Goal: Task Accomplishment & Management: Manage account settings

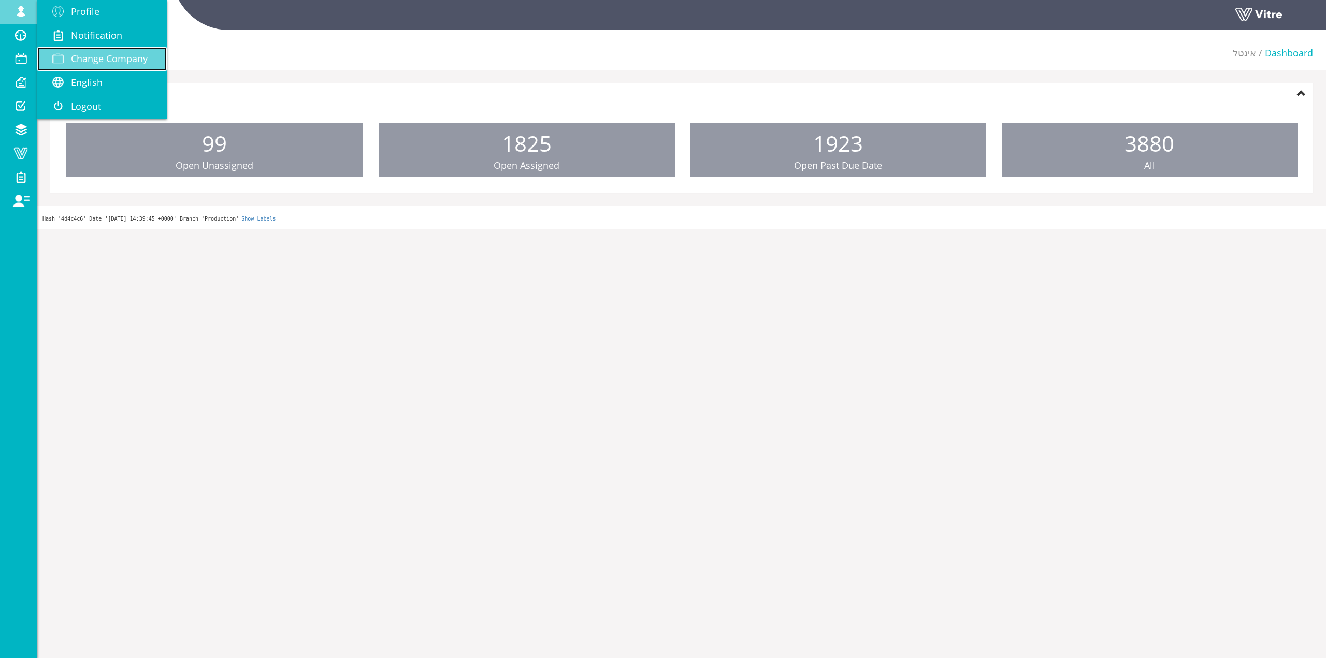
click at [121, 63] on span "Change Company" at bounding box center [109, 58] width 77 height 12
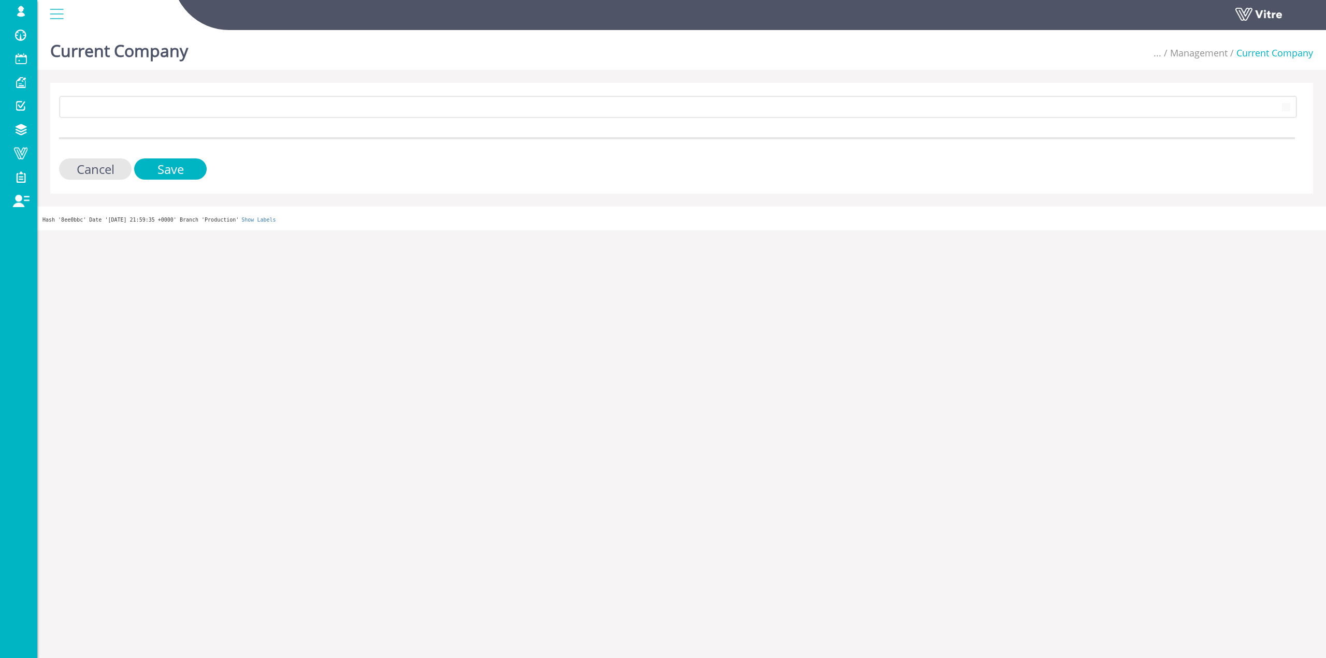
click at [158, 61] on div "Current Company ... Management Current Company 19 Cancel Save Hash '8ee0bbc' Da…" at bounding box center [681, 128] width 1289 height 205
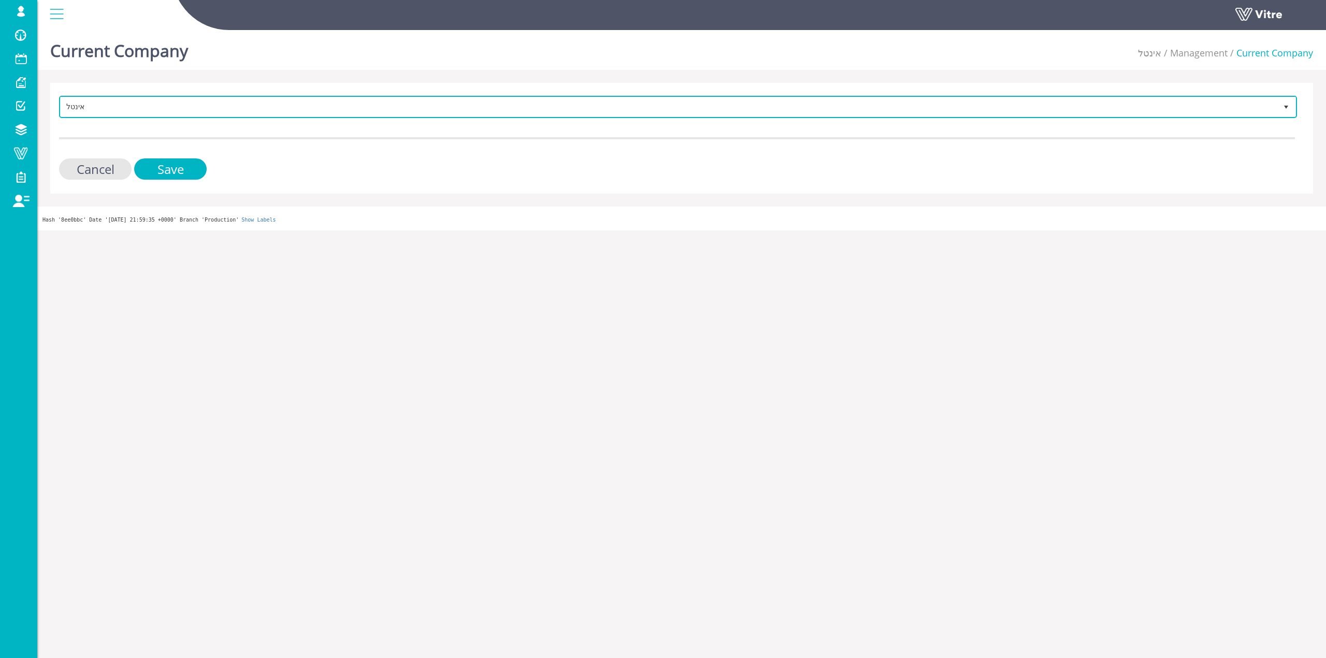
click at [126, 105] on span "אינטל" at bounding box center [669, 106] width 1216 height 19
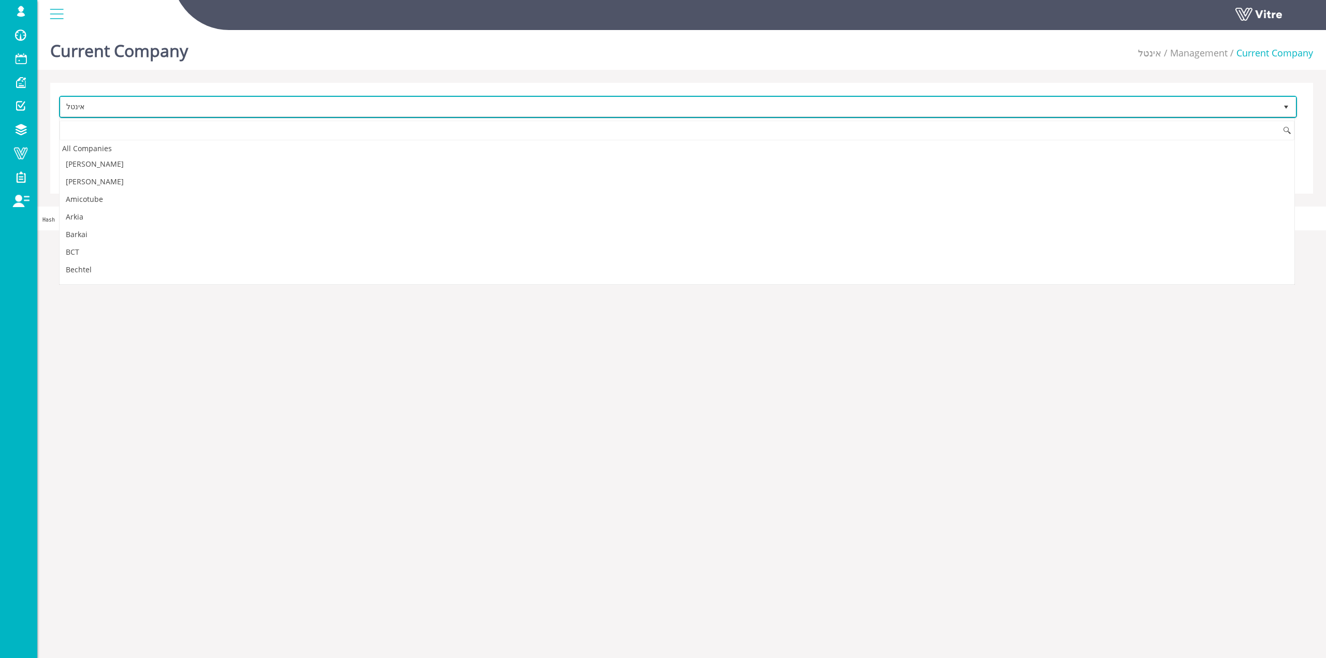
scroll to position [1564, 0]
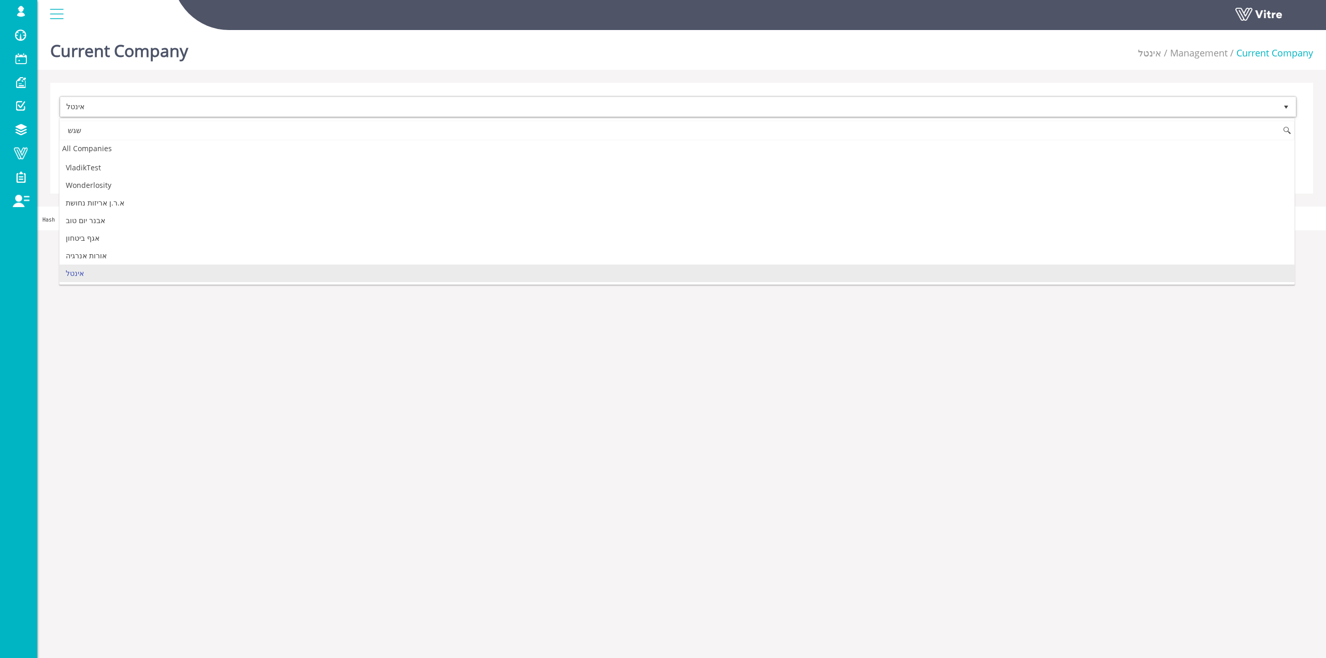
click at [110, 133] on input "שגש" at bounding box center [677, 131] width 1235 height 20
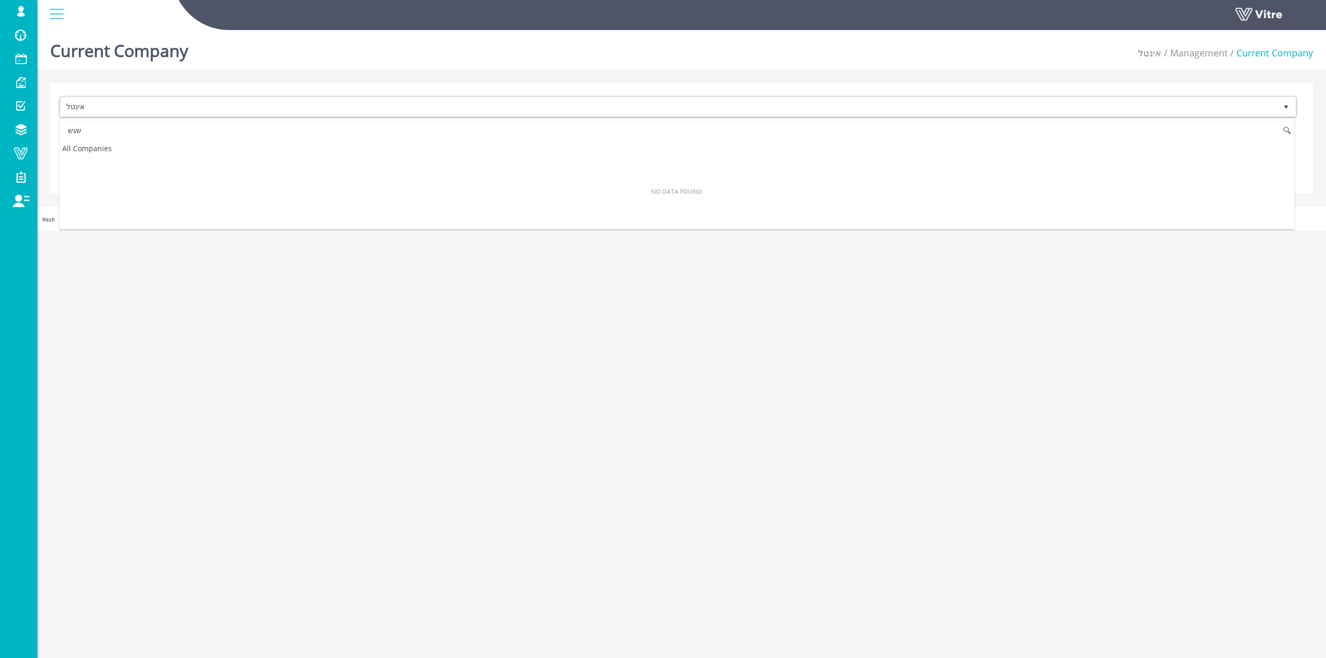
scroll to position [0, 0]
click at [109, 133] on input "שגש" at bounding box center [677, 131] width 1235 height 20
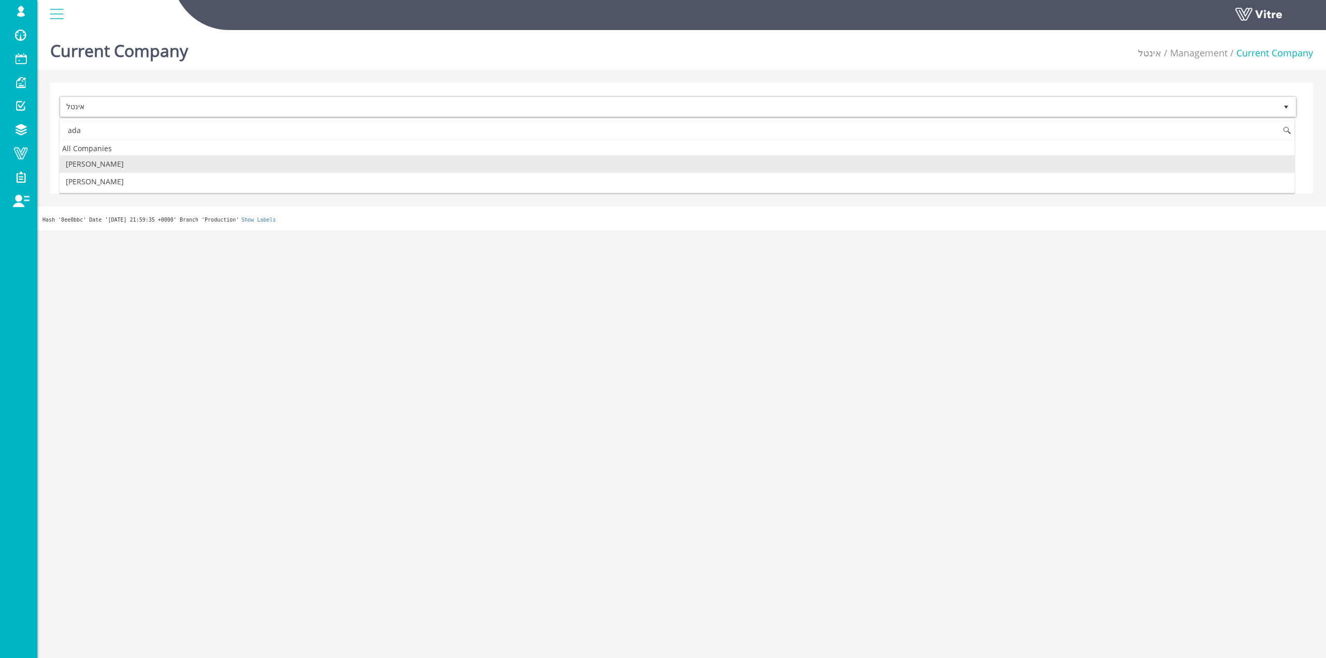
click at [108, 165] on li "[PERSON_NAME]" at bounding box center [677, 164] width 1235 height 18
type input "ada"
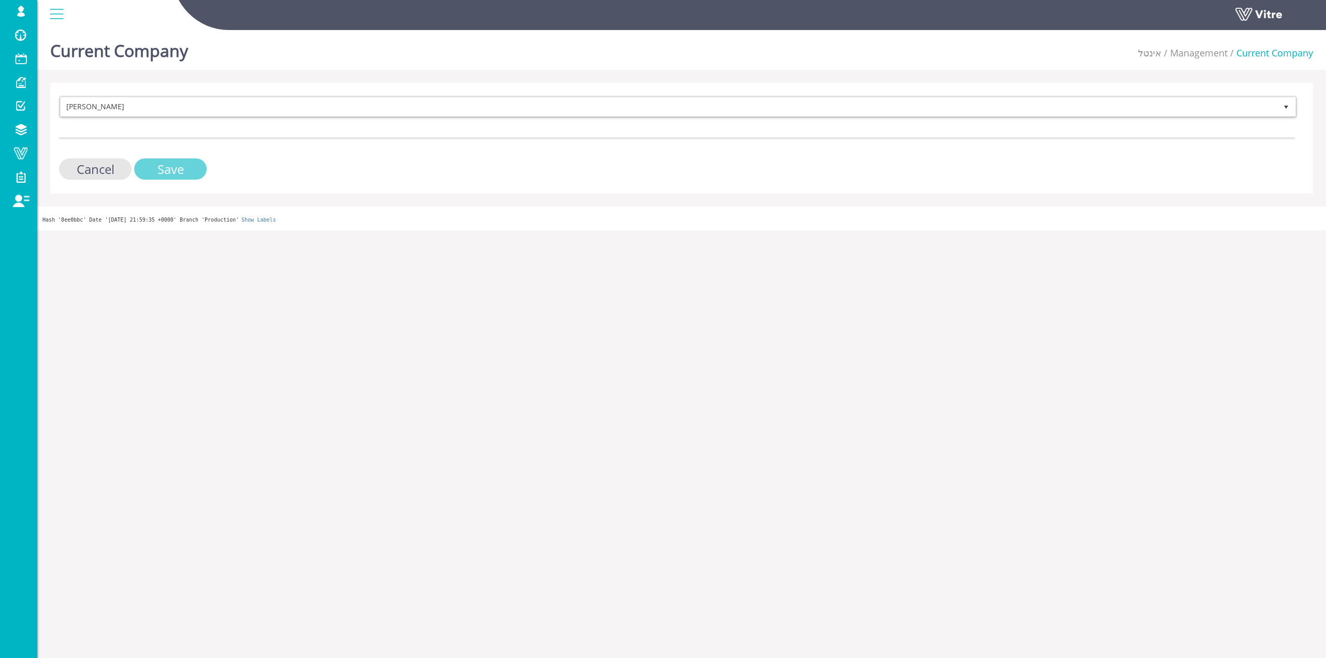
click at [196, 173] on input "Save" at bounding box center [170, 168] width 73 height 21
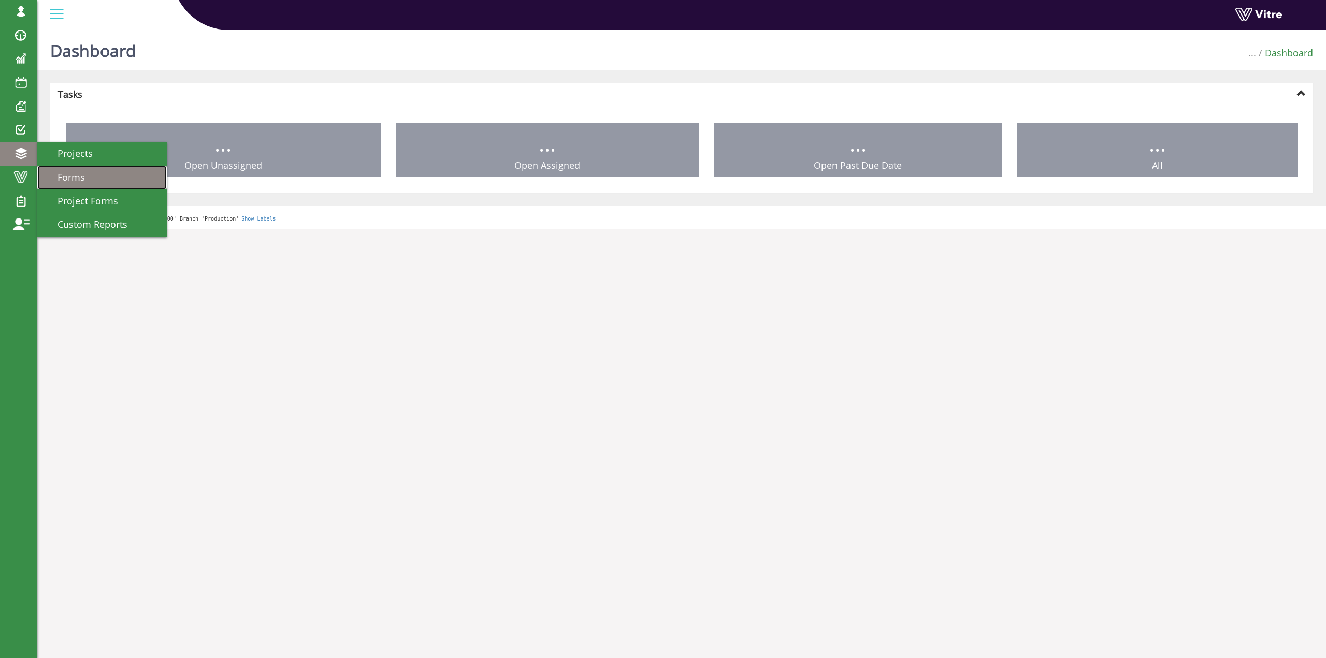
click at [71, 171] on span "Forms" at bounding box center [65, 177] width 40 height 12
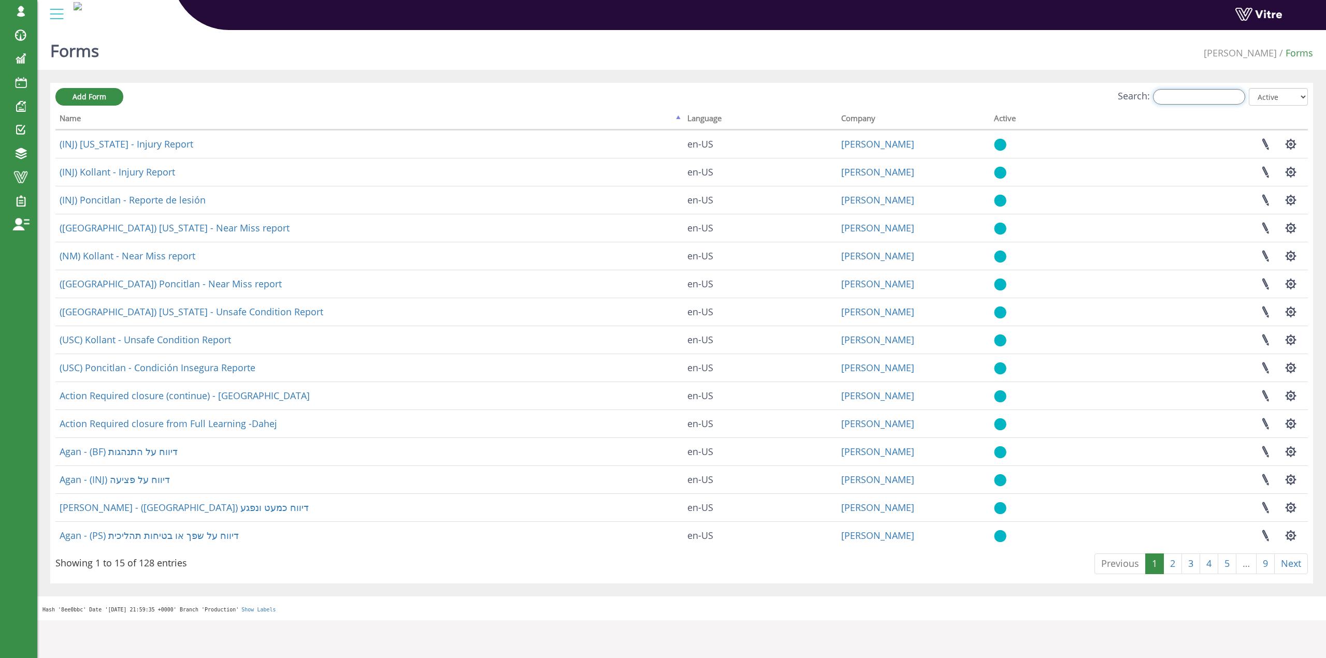
click at [1226, 103] on input "Search:" at bounding box center [1199, 97] width 92 height 16
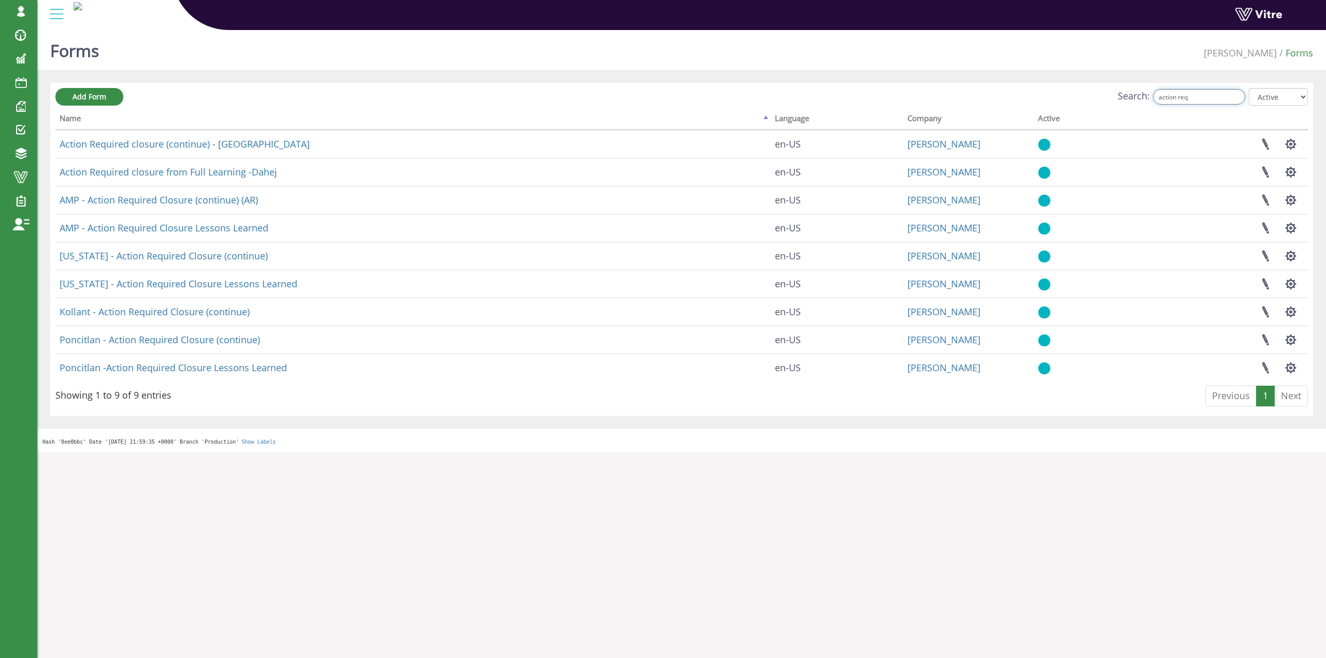
click at [1188, 94] on input "action req" at bounding box center [1199, 97] width 92 height 16
paste input "Action Required Due to Unsafe Condition"
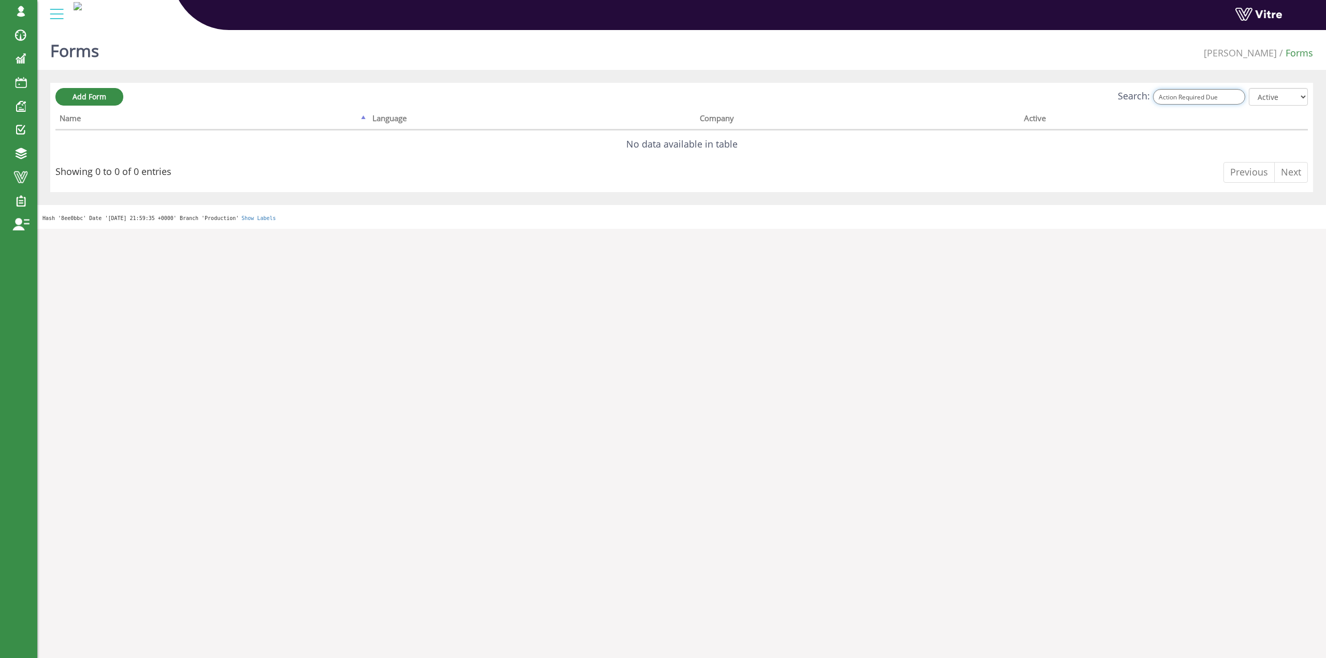
type input "Action Required Due"
